Goal: Task Accomplishment & Management: Manage account settings

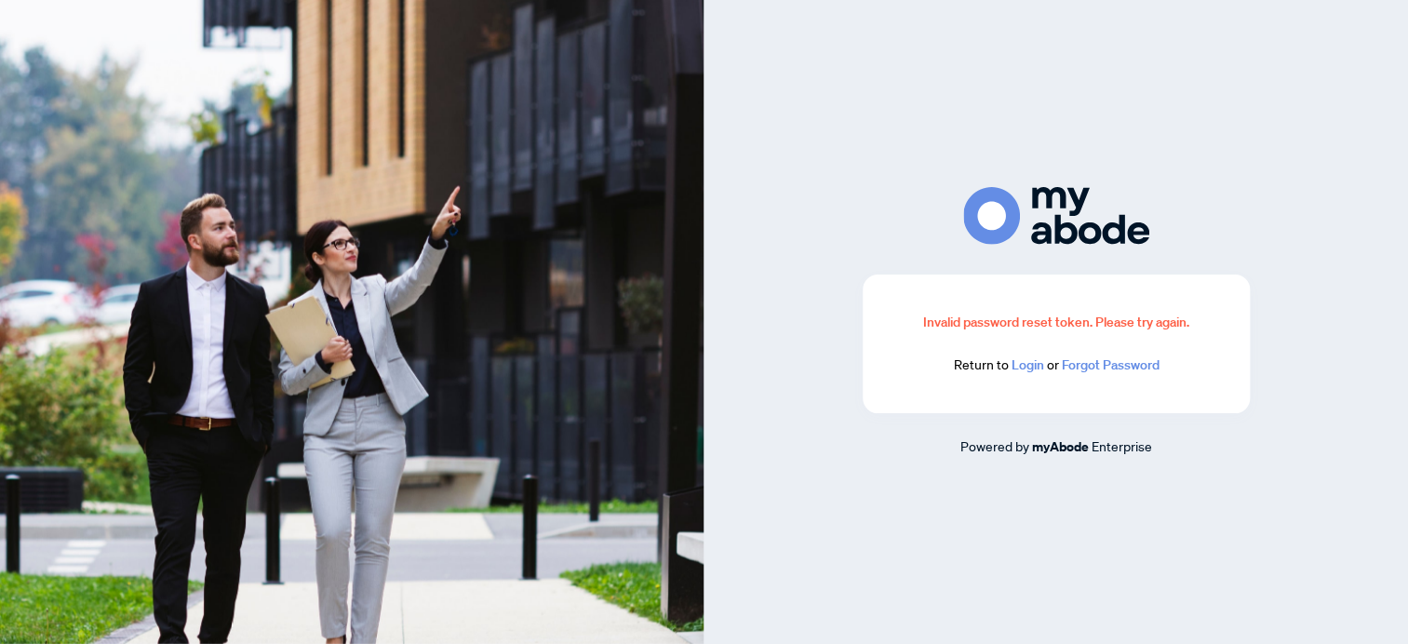
click at [1024, 369] on link "Login" at bounding box center [1027, 365] width 33 height 17
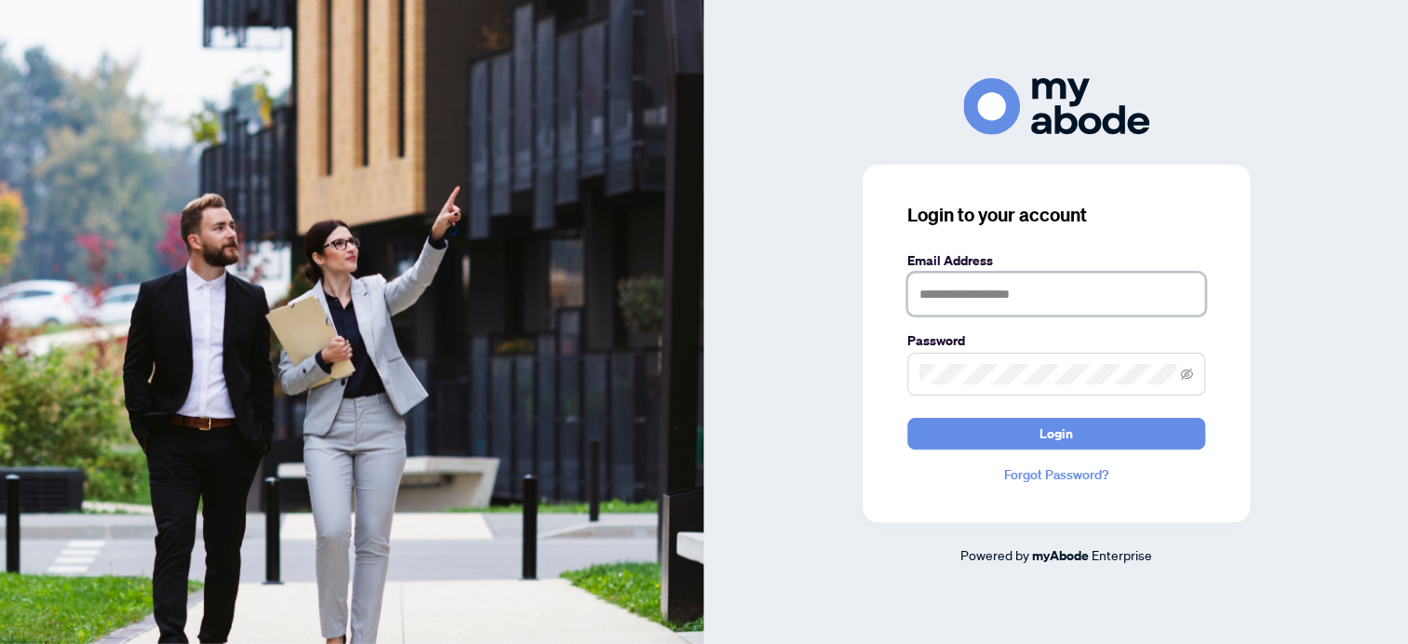
click at [1014, 300] on input "text" at bounding box center [1057, 294] width 298 height 43
type input "**********"
click at [908, 418] on button "Login" at bounding box center [1057, 434] width 298 height 32
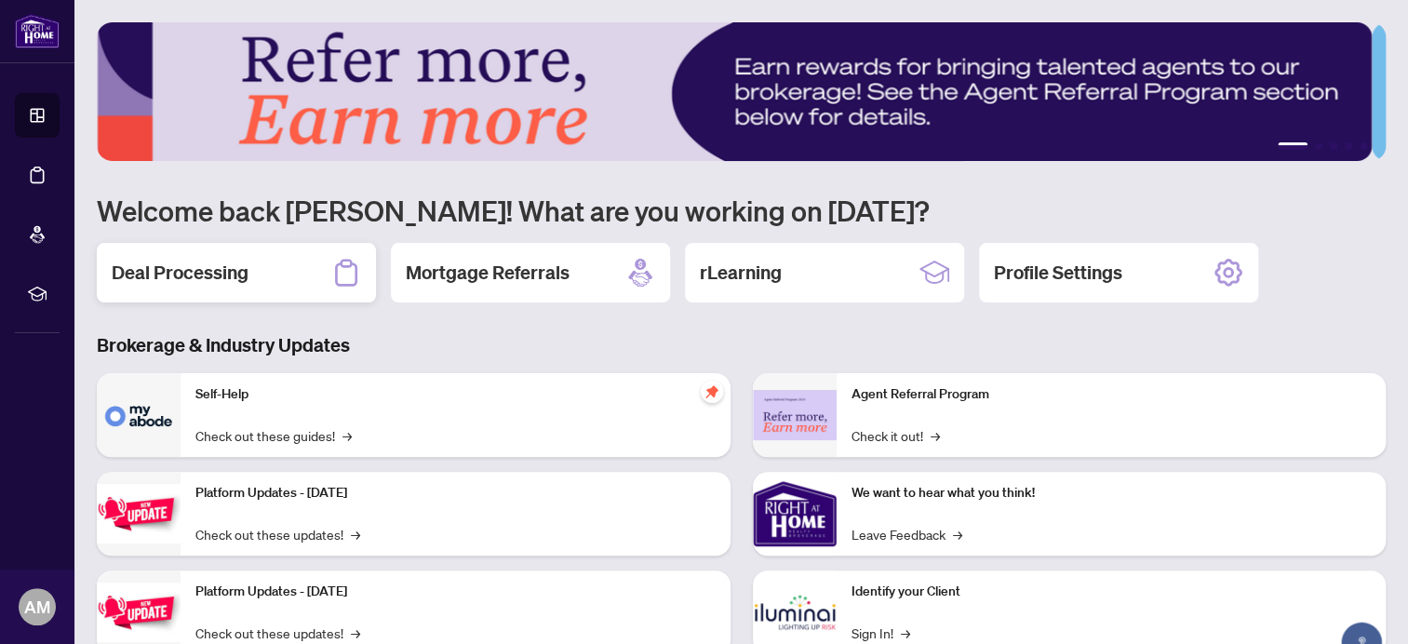
click at [180, 270] on h2 "Deal Processing" at bounding box center [180, 273] width 137 height 26
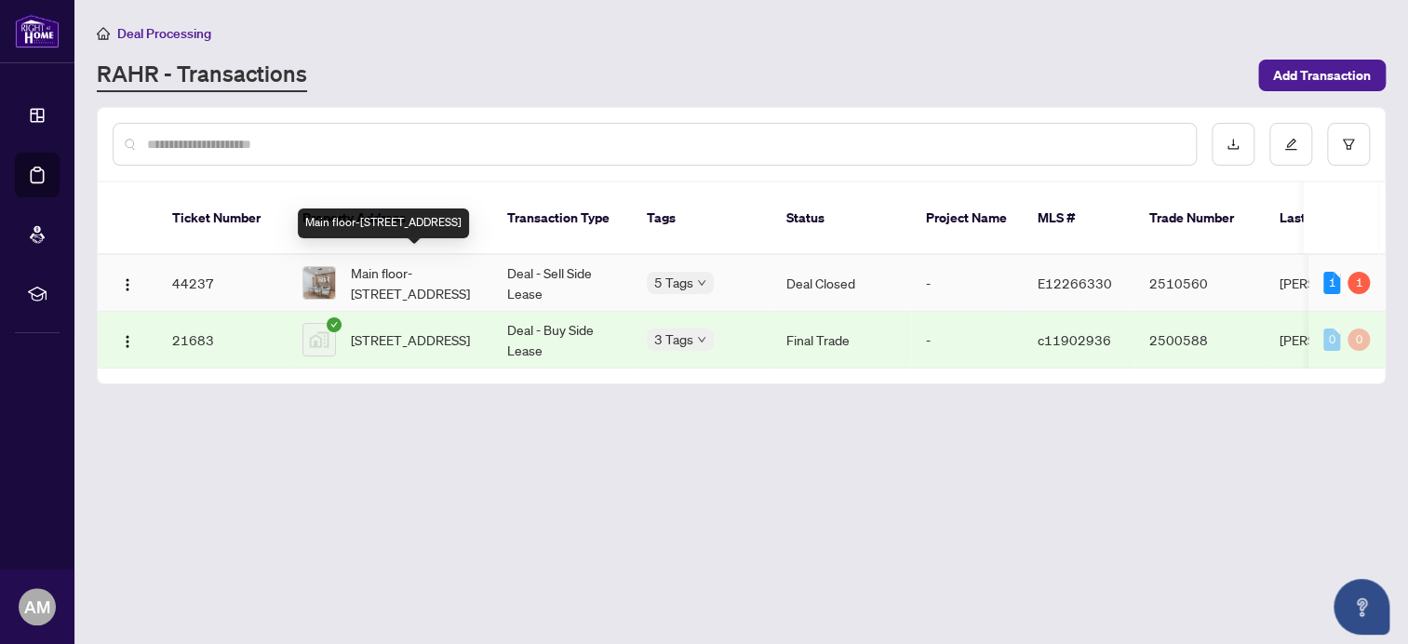
click at [415, 271] on span "Main floor-[STREET_ADDRESS]" at bounding box center [414, 282] width 127 height 41
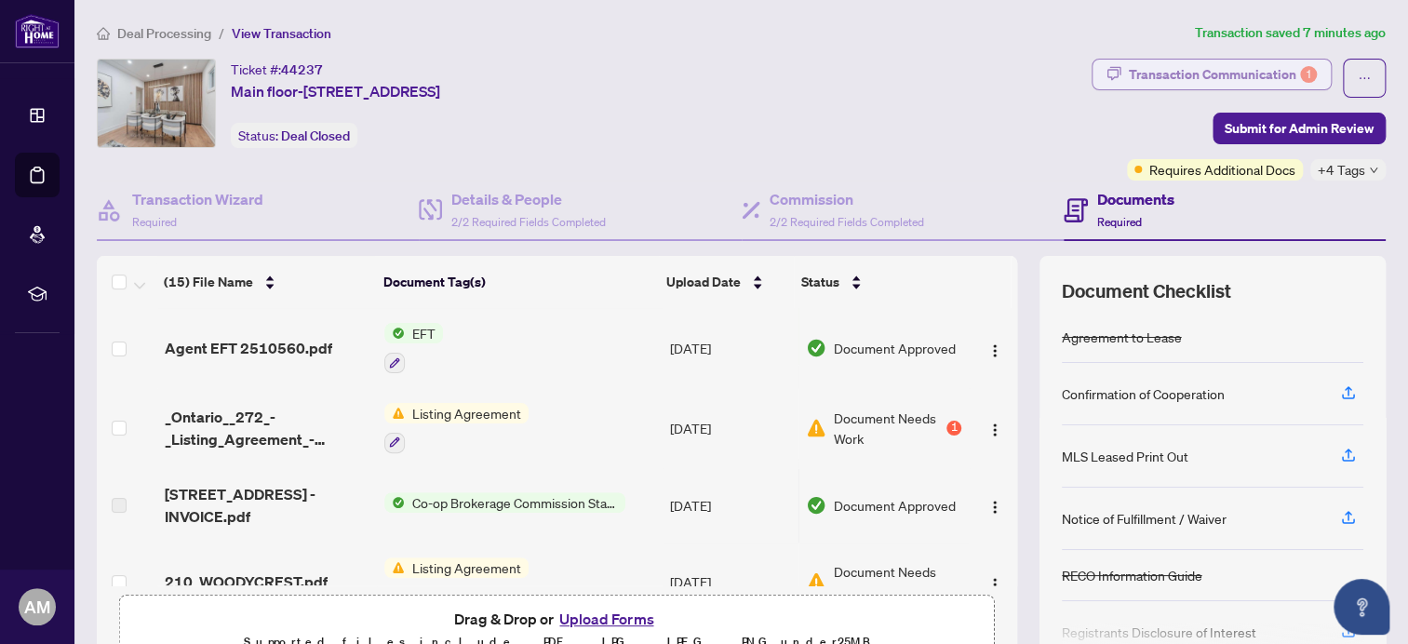
click at [1217, 74] on div "Transaction Communication 1" at bounding box center [1223, 75] width 188 height 30
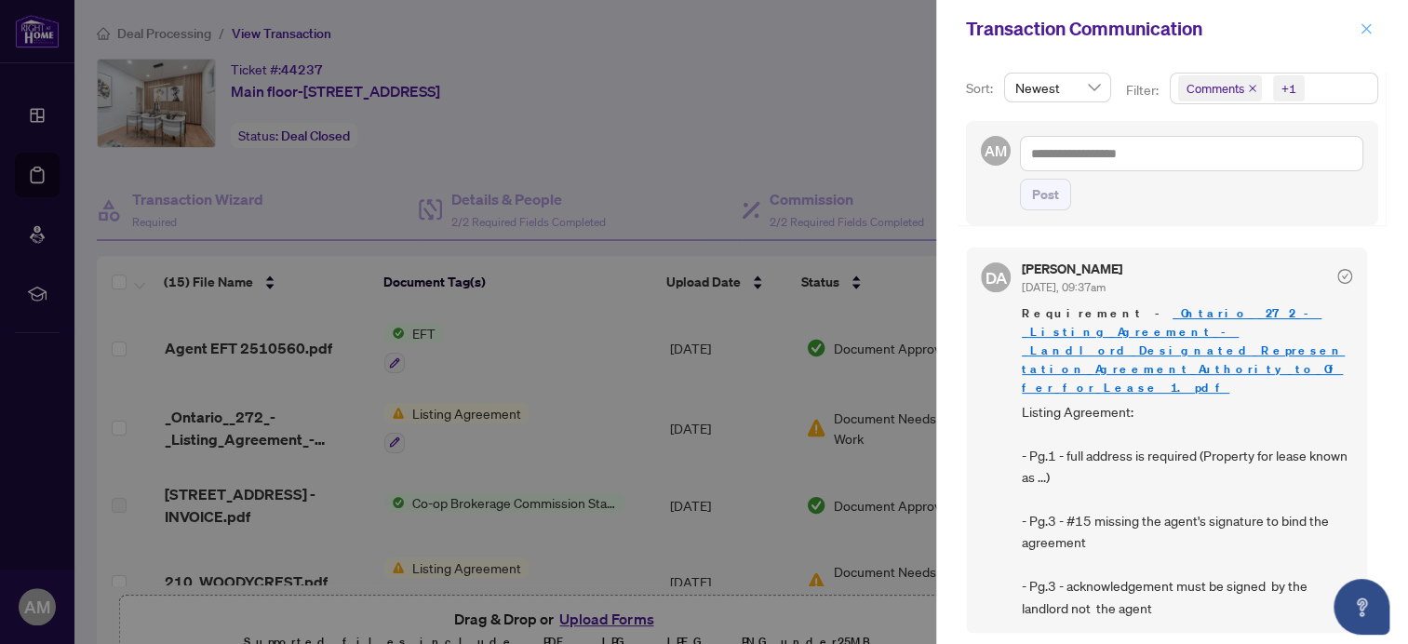
click at [1367, 32] on icon "close" at bounding box center [1366, 28] width 13 height 13
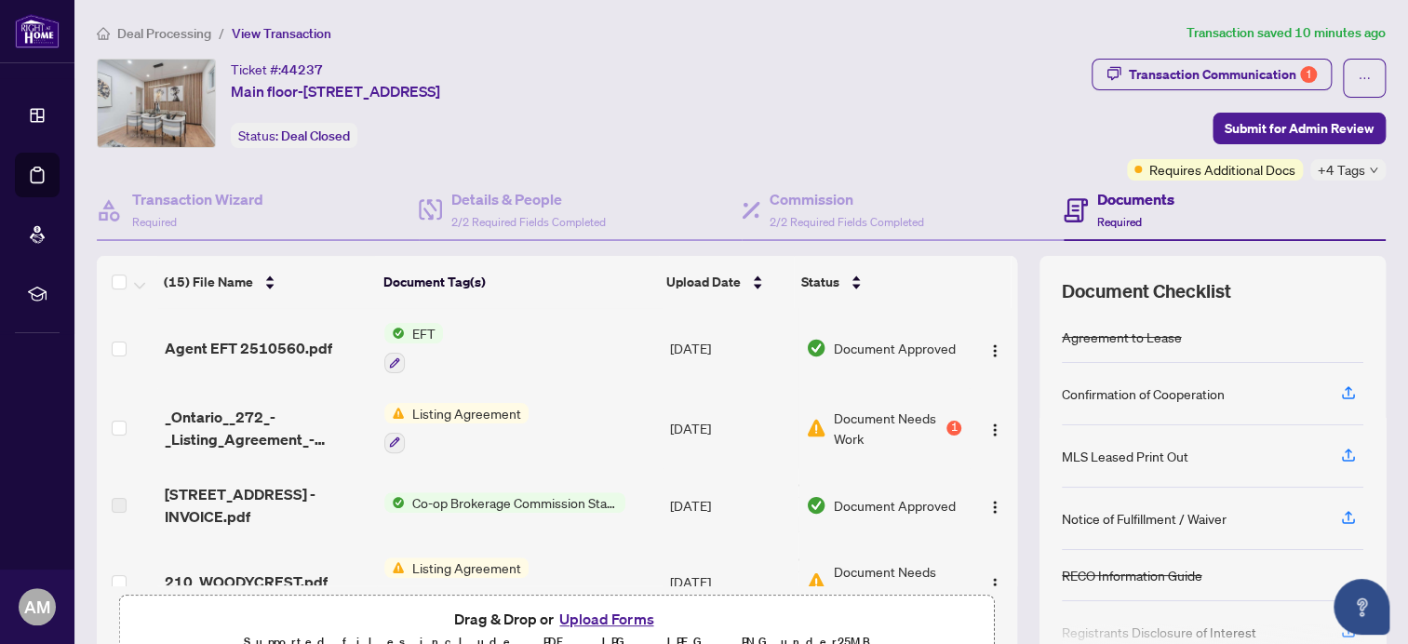
click at [417, 329] on span "EFT" at bounding box center [424, 333] width 38 height 20
click at [575, 350] on td "EFT" at bounding box center [520, 348] width 286 height 80
